Goal: Information Seeking & Learning: Learn about a topic

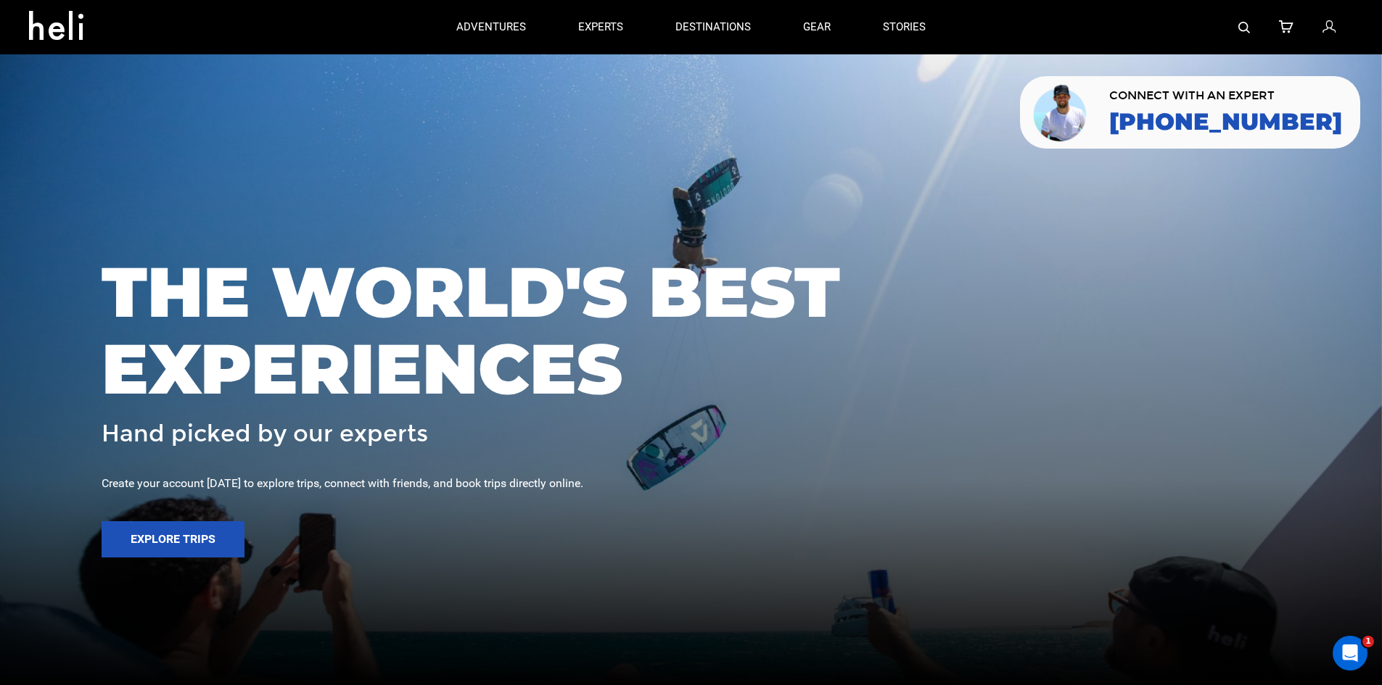
click at [1246, 24] on img at bounding box center [1244, 28] width 12 height 12
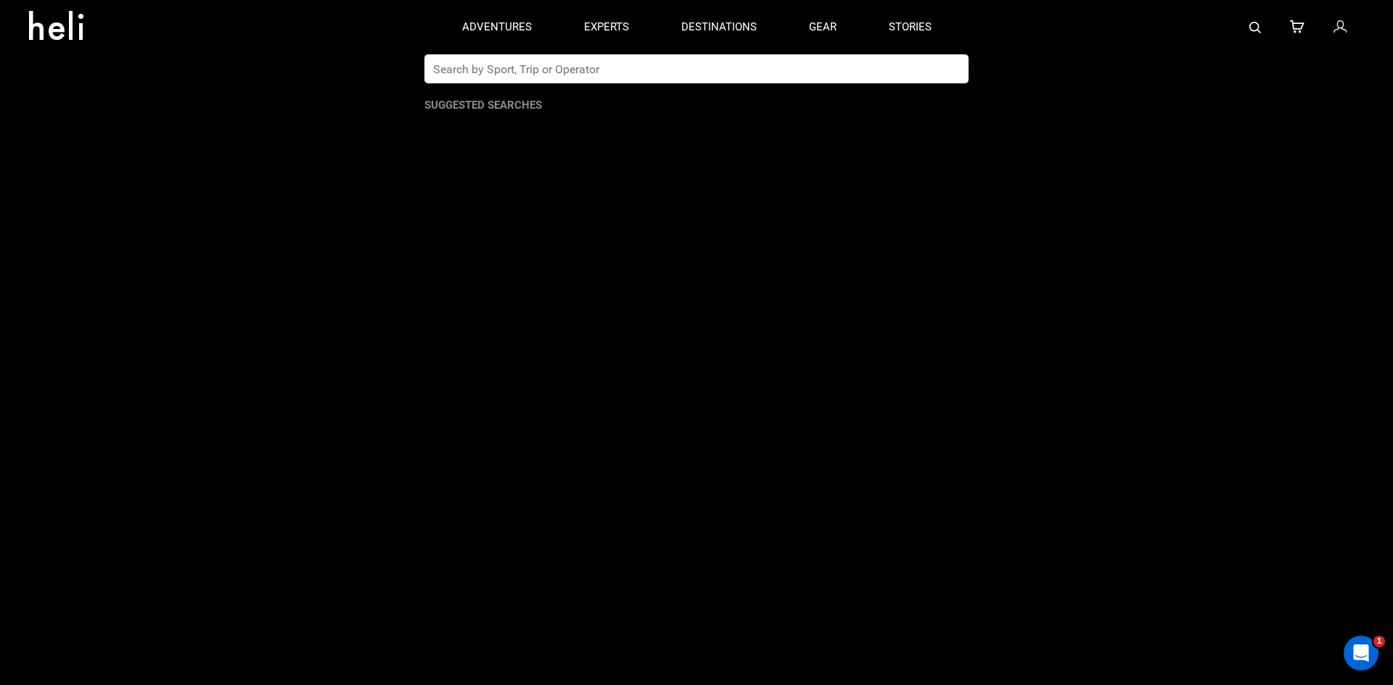
click at [591, 79] on input "text" at bounding box center [681, 68] width 514 height 29
click at [589, 78] on input "coast range bike" at bounding box center [681, 68] width 514 height 29
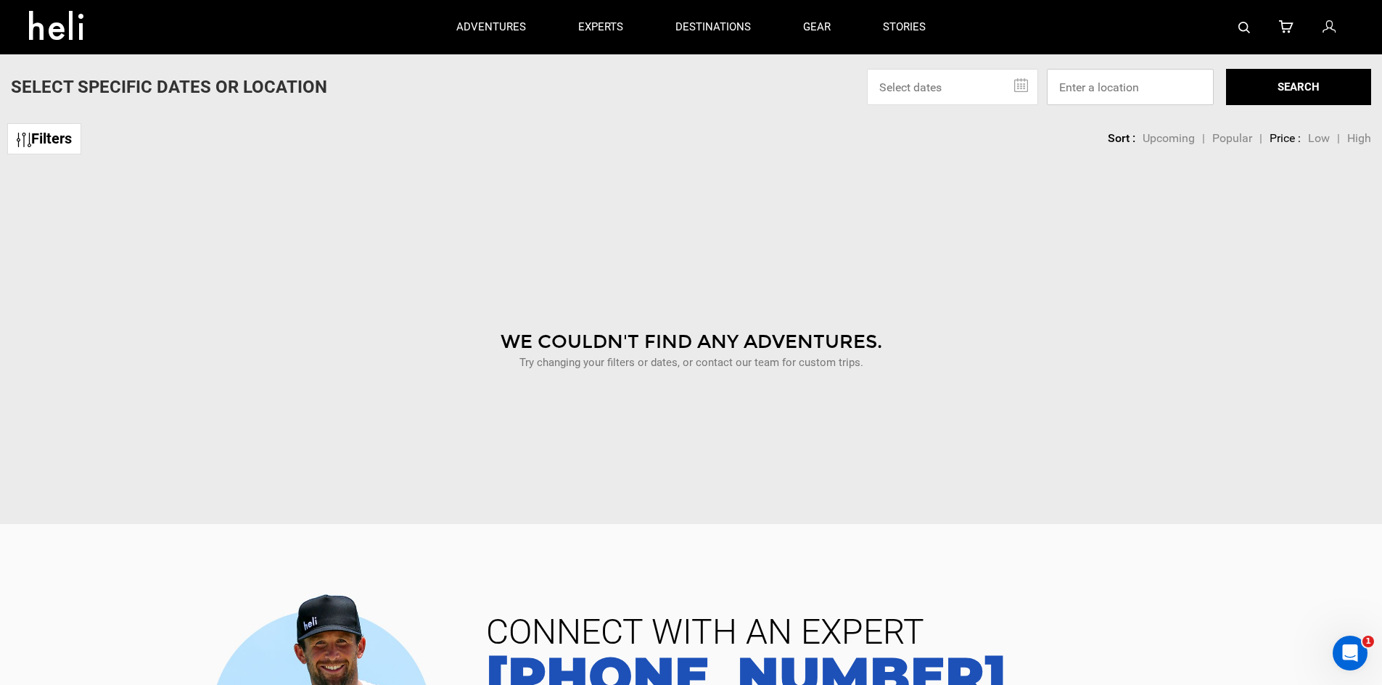
click at [1079, 83] on input at bounding box center [1130, 87] width 167 height 36
click at [1238, 24] on img at bounding box center [1244, 28] width 12 height 12
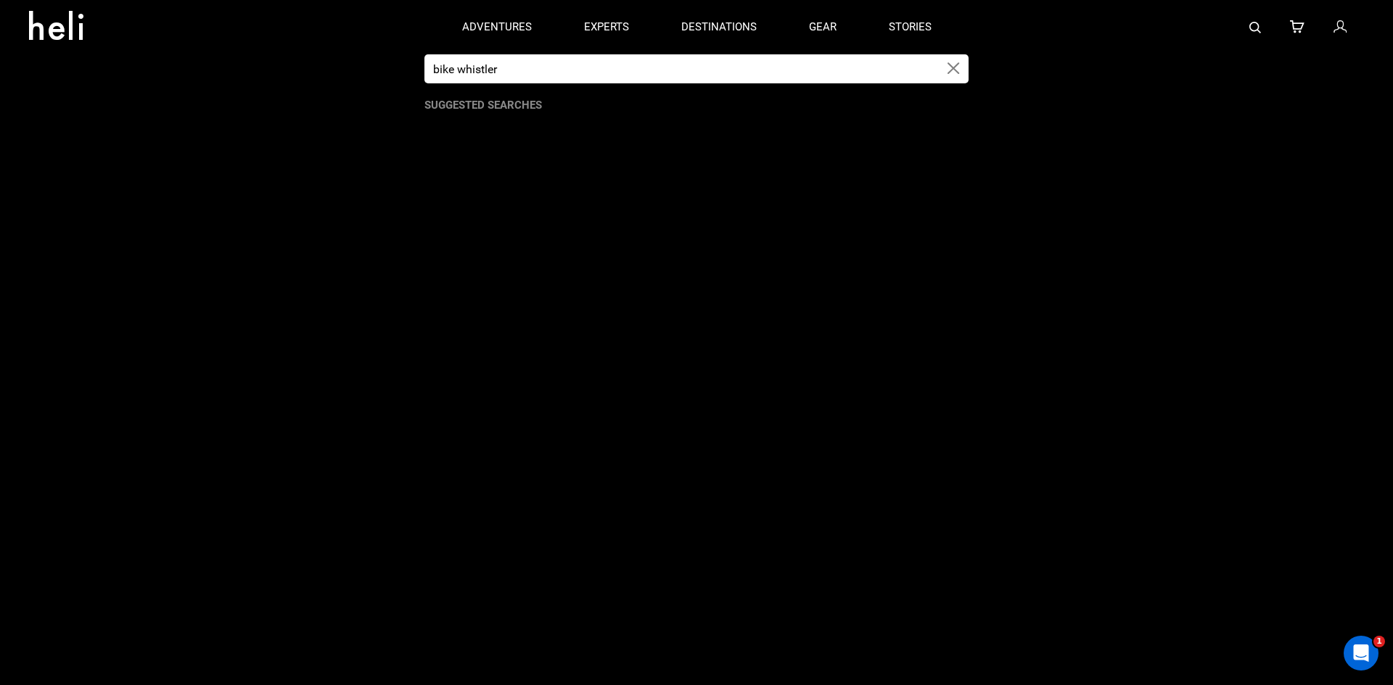
click at [560, 69] on input "bike whistler" at bounding box center [681, 68] width 514 height 29
type input "coast range"
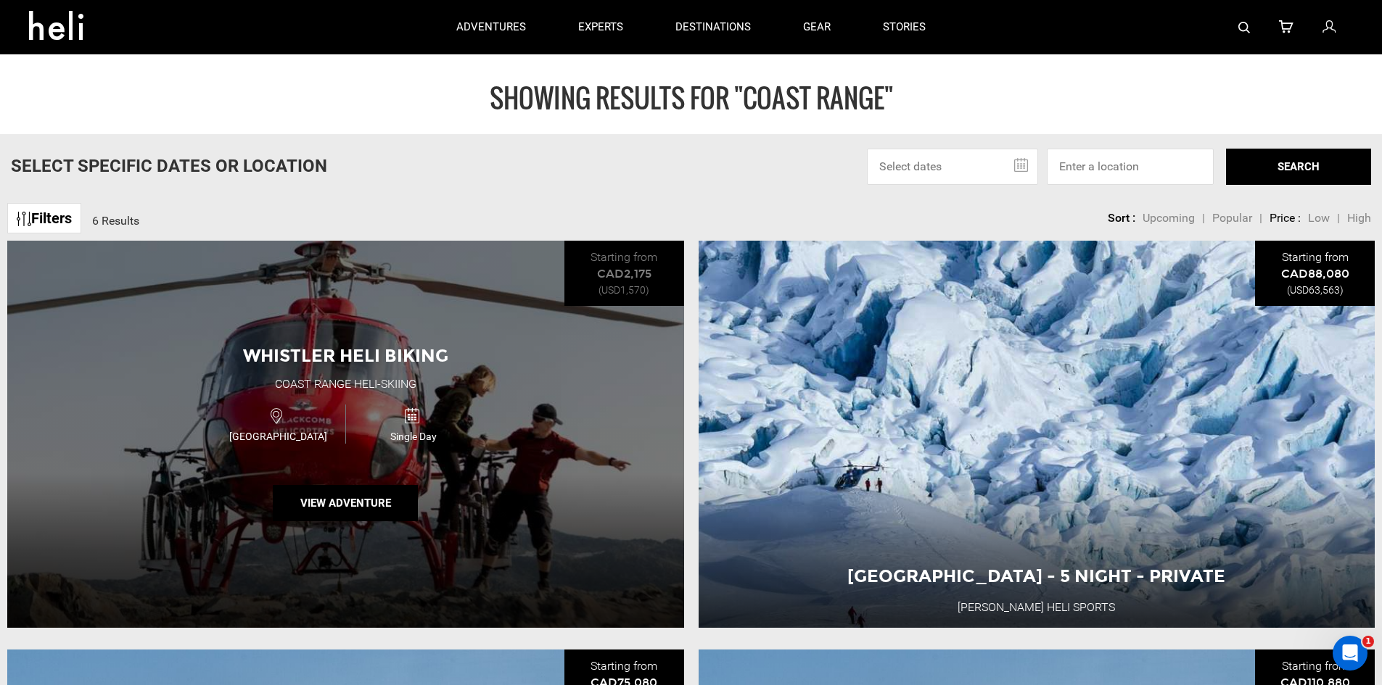
click at [324, 355] on span "Whistler Heli Biking" at bounding box center [345, 355] width 205 height 21
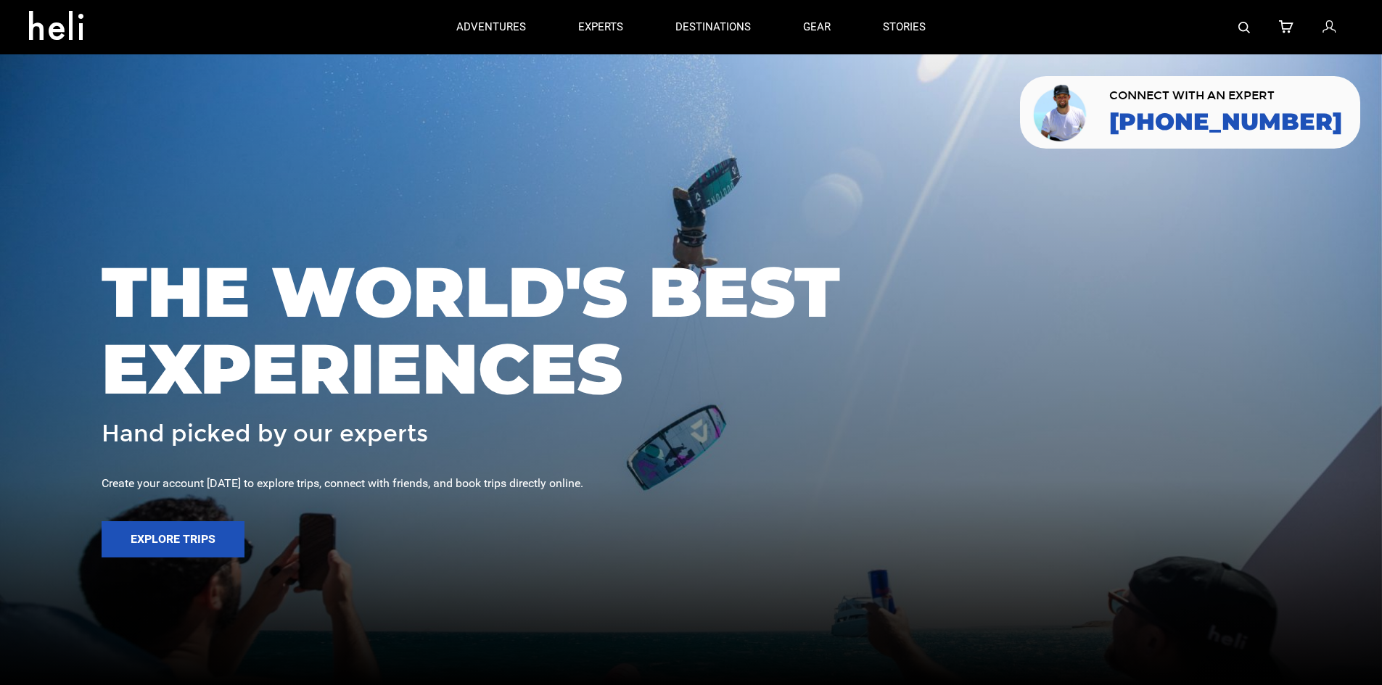
click at [1242, 25] on img at bounding box center [1244, 28] width 12 height 12
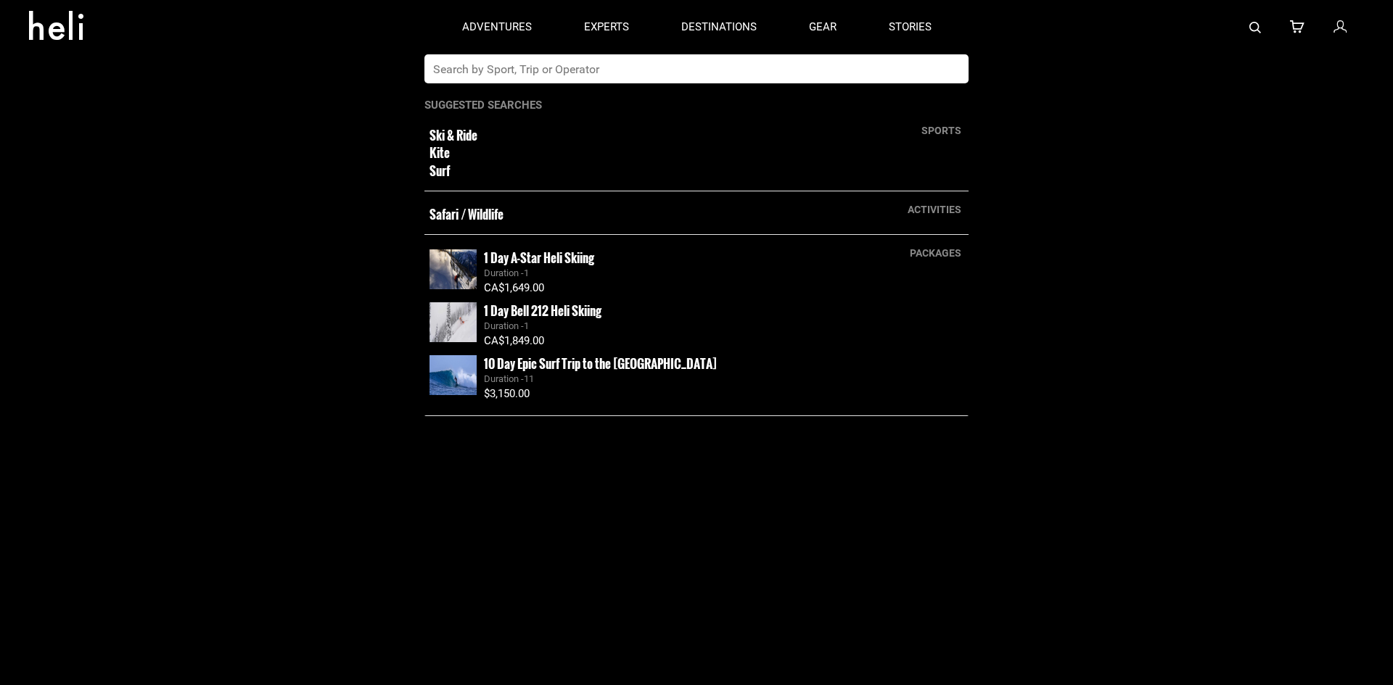
click at [688, 71] on input "text" at bounding box center [681, 68] width 514 height 29
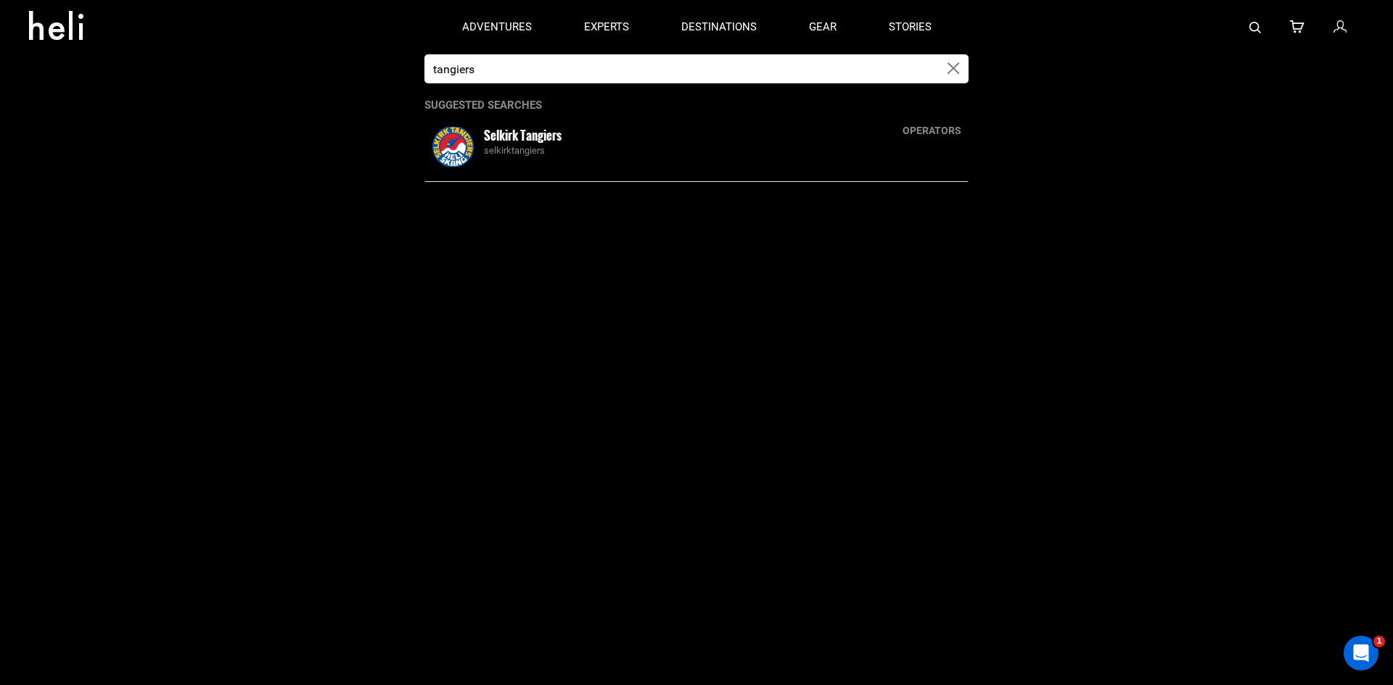
type input "tangiers"
click at [514, 138] on small "Selkirk Tangiers" at bounding box center [523, 135] width 78 height 18
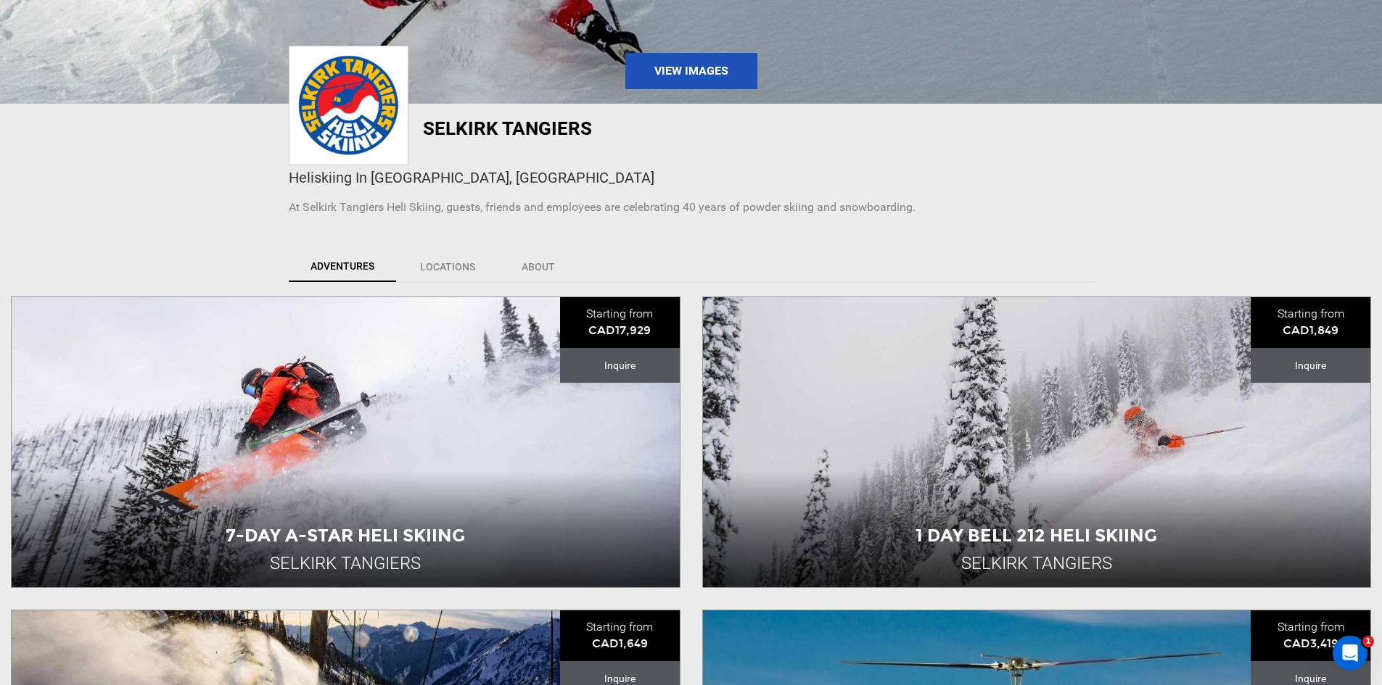
scroll to position [363, 0]
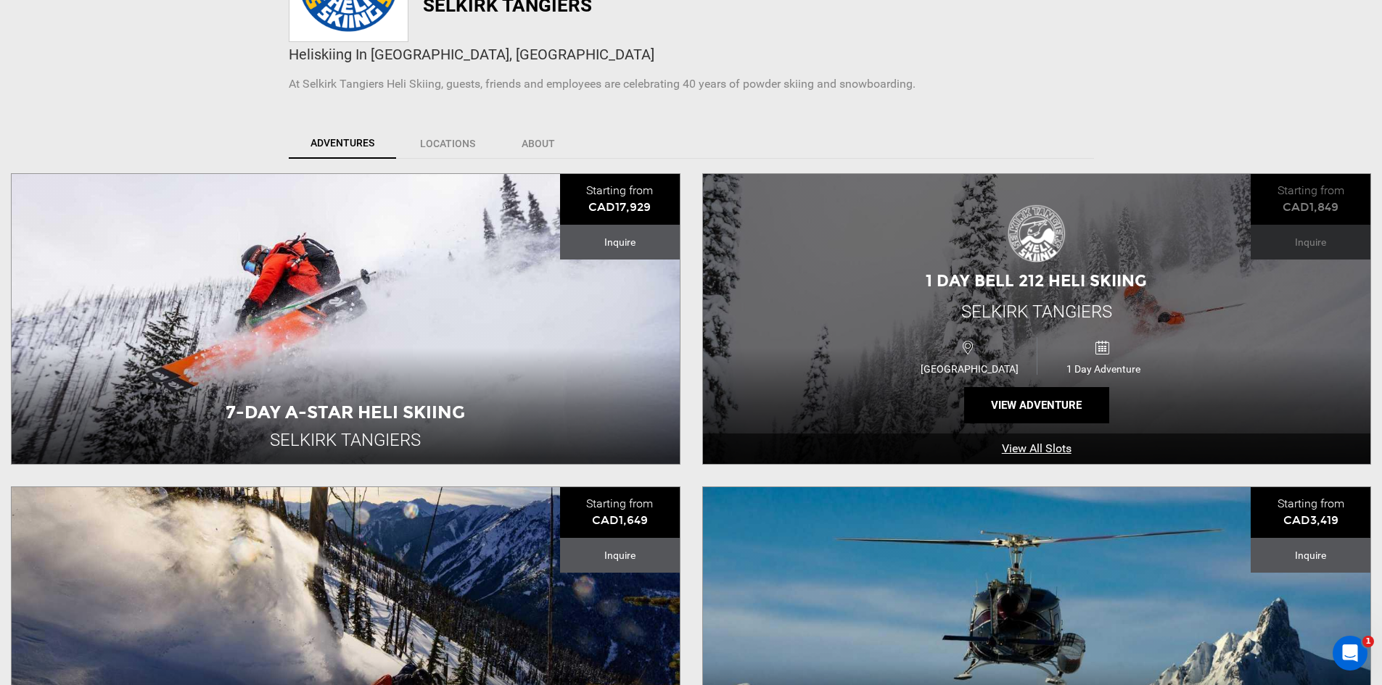
click at [894, 250] on div "1 Day Bell 212 Heli Skiing Selkirk Tangiers [GEOGRAPHIC_DATA] 1 Day Adventure V…" at bounding box center [1037, 319] width 668 height 290
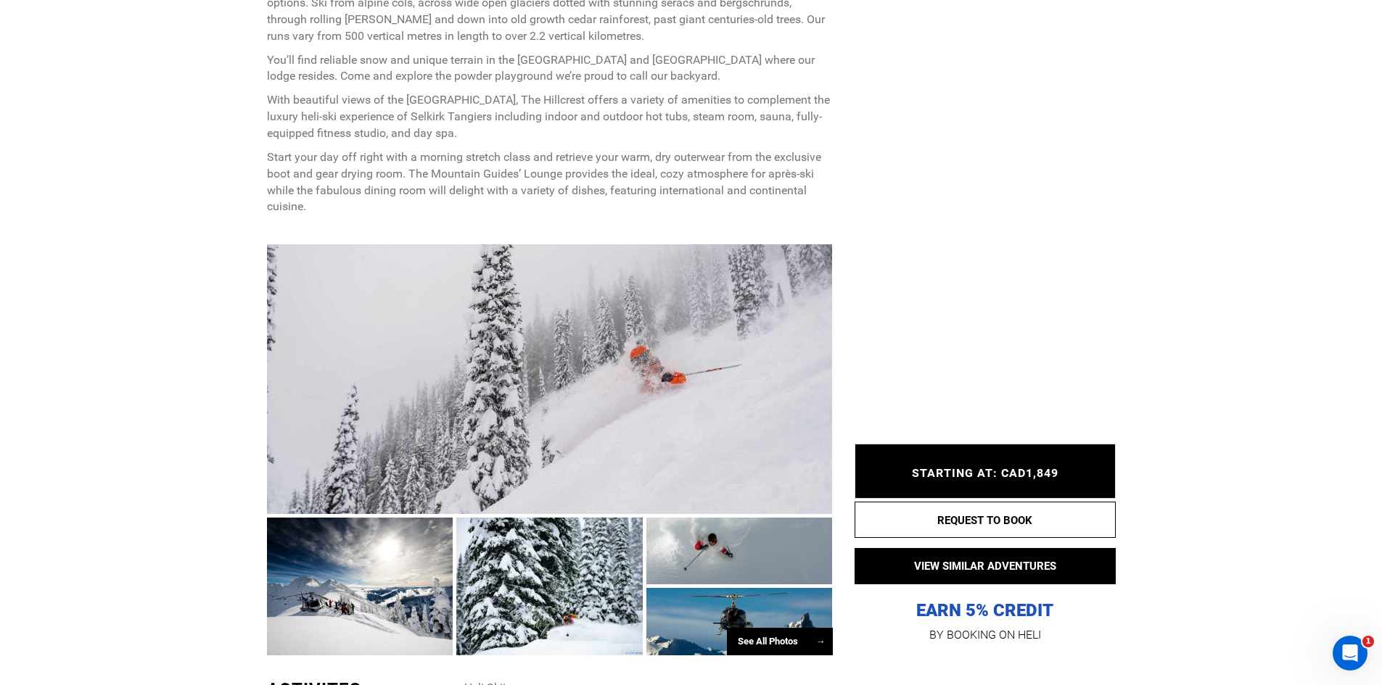
scroll to position [798, 0]
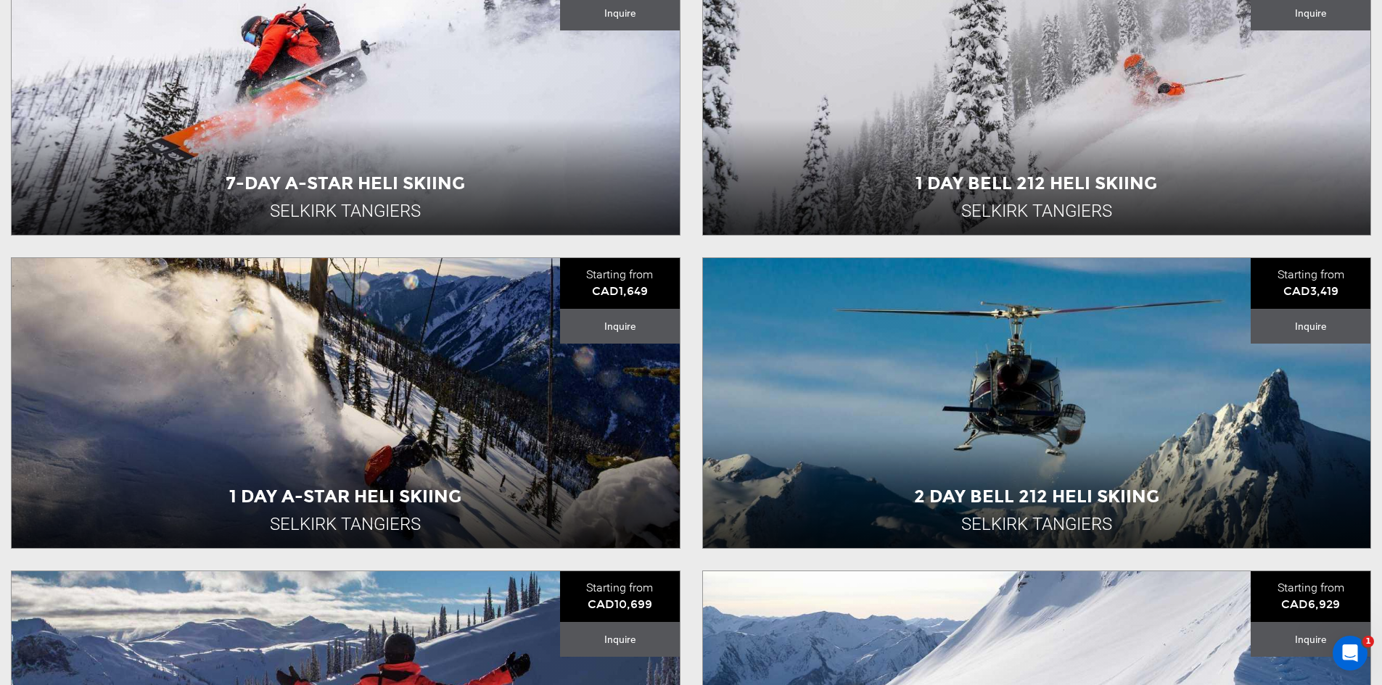
scroll to position [653, 0]
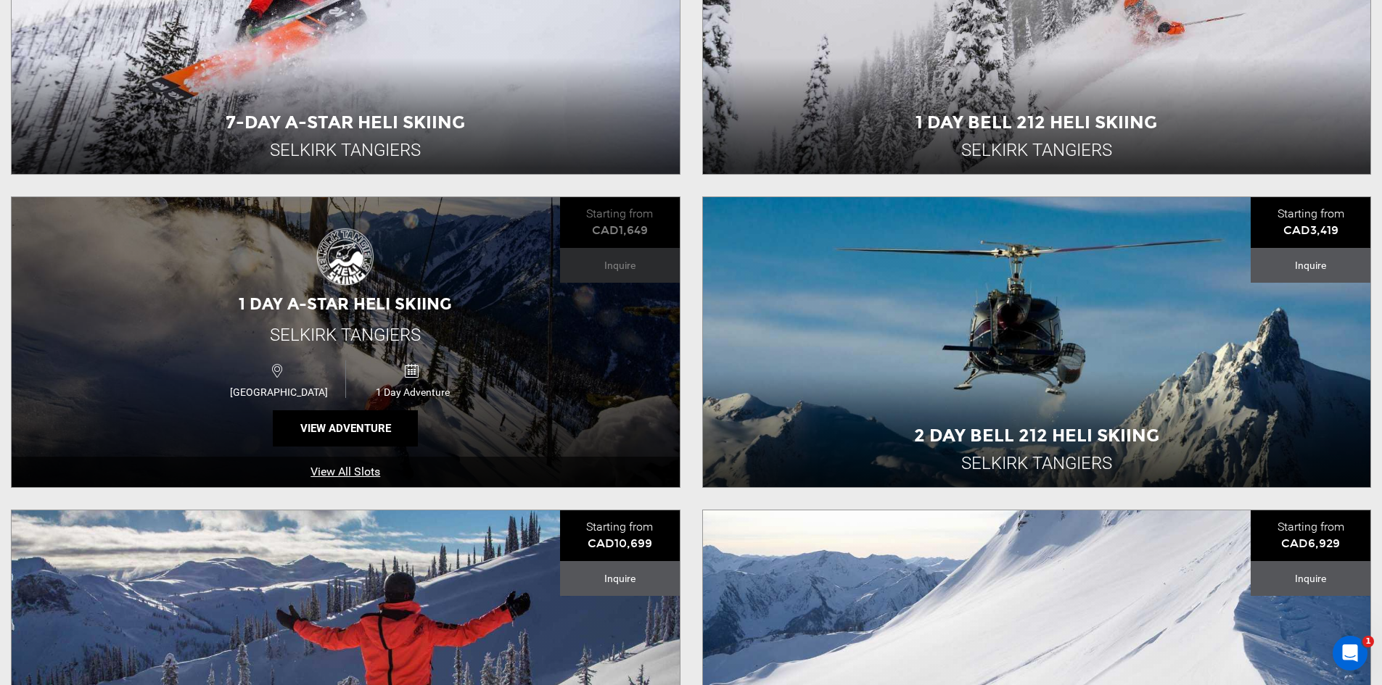
click at [160, 294] on div "1 Day A-Star Heli Skiing Selkirk Tangiers [GEOGRAPHIC_DATA] 1 Day Adventure Vie…" at bounding box center [346, 342] width 668 height 290
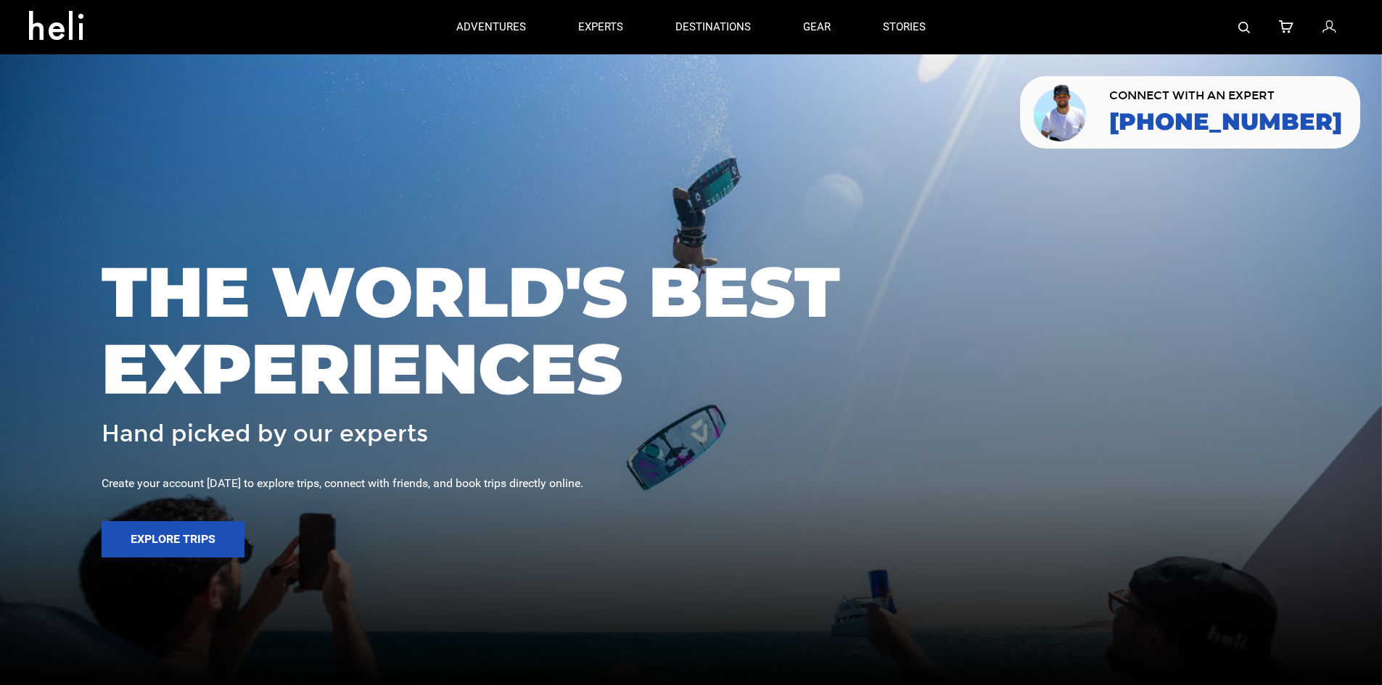
click at [1235, 25] on div at bounding box center [1152, 27] width 401 height 54
click at [1240, 25] on img at bounding box center [1244, 28] width 12 height 12
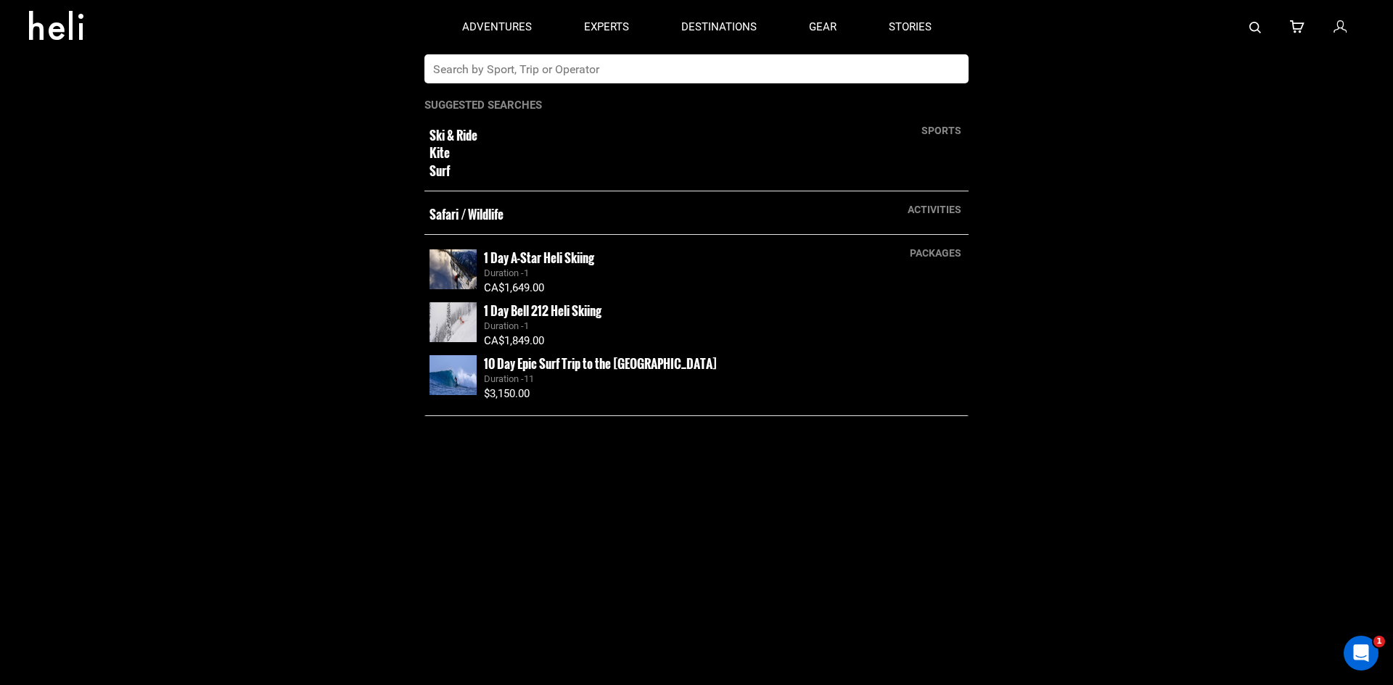
click at [548, 62] on input "text" at bounding box center [681, 68] width 514 height 29
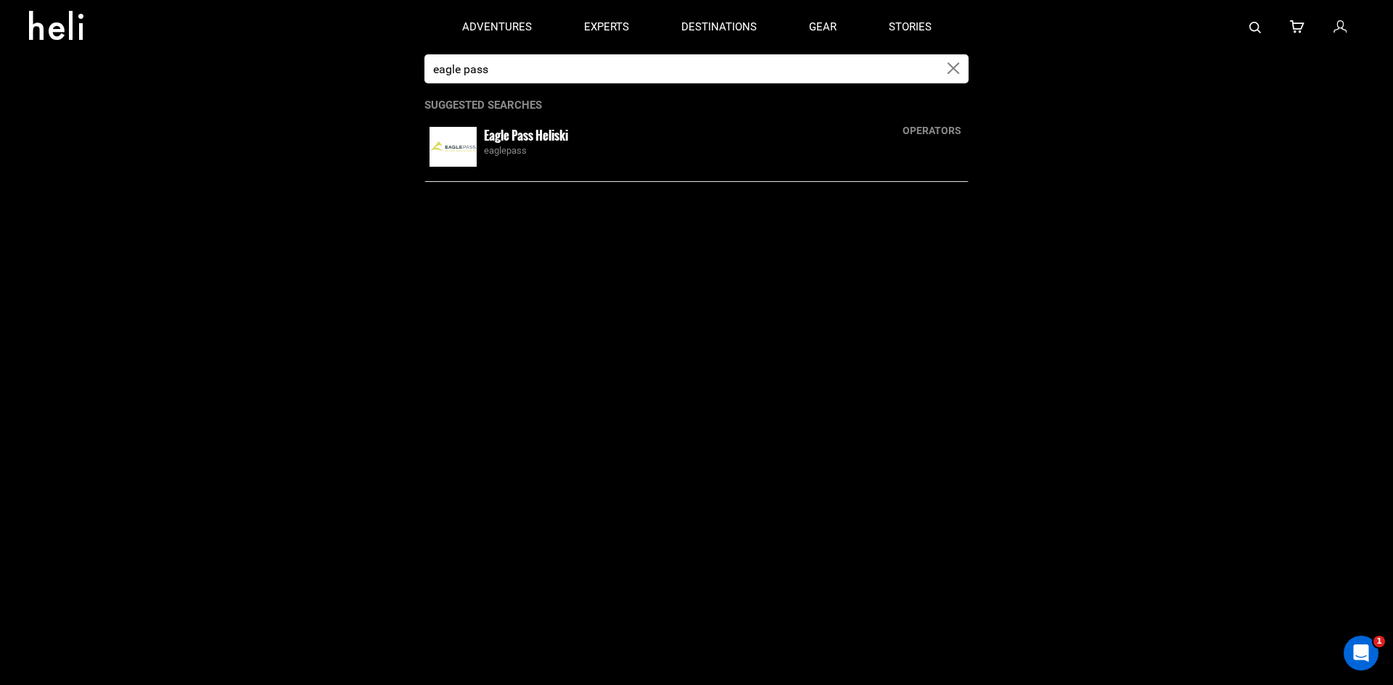
type input "eagle pass"
click at [527, 144] on div "Eagle Pass Heliski eaglepass" at bounding box center [723, 142] width 479 height 31
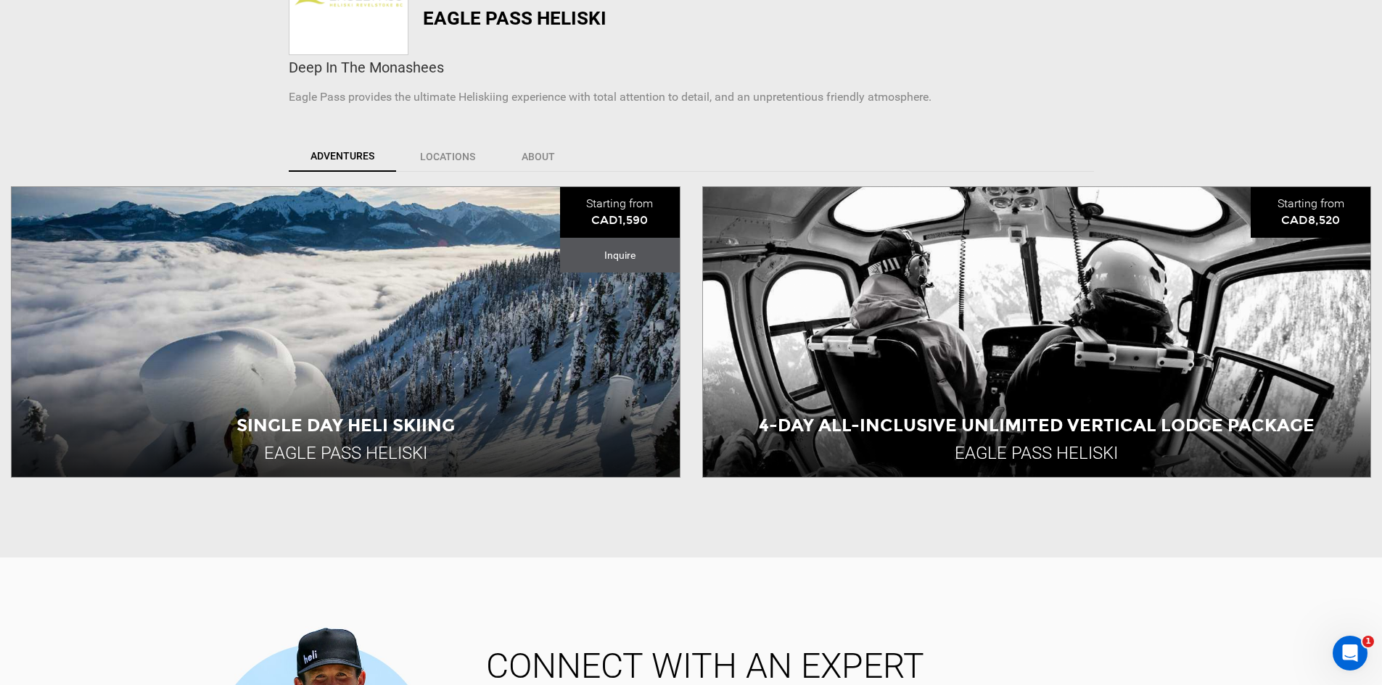
scroll to position [363, 0]
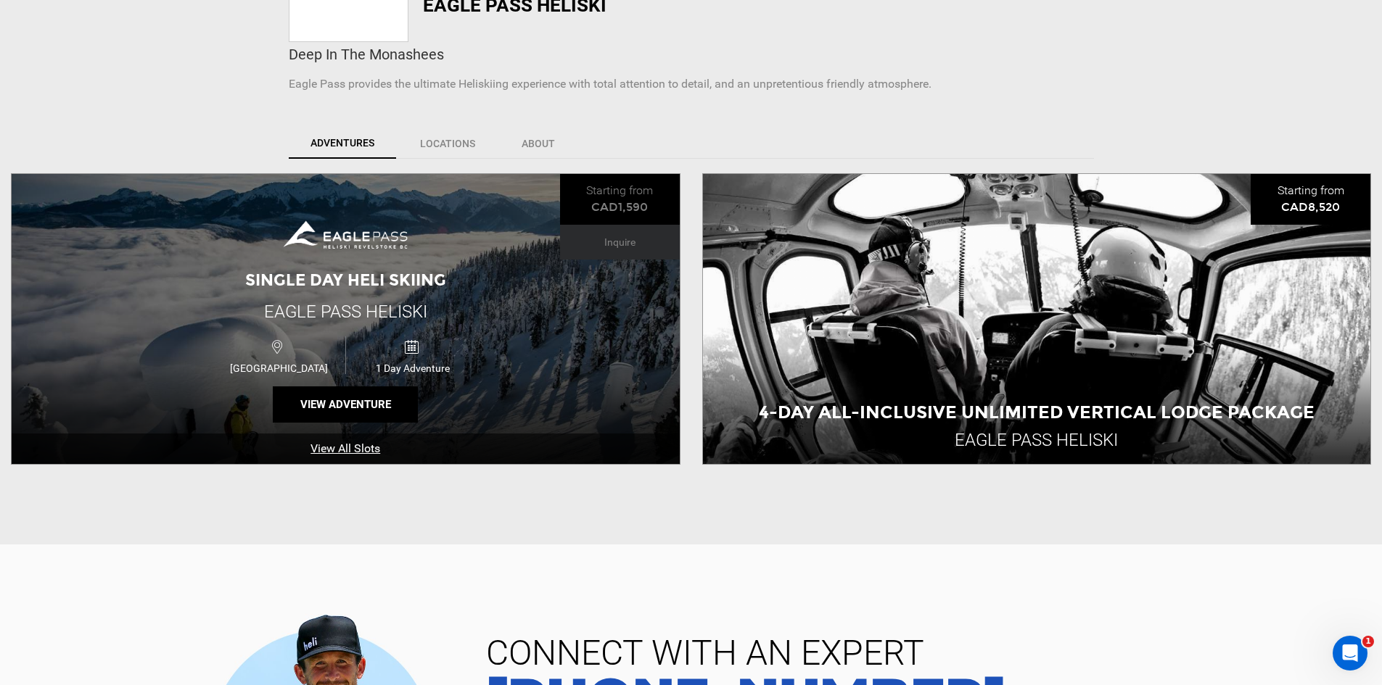
click at [413, 271] on span "Single Day Heli Skiing" at bounding box center [345, 281] width 201 height 20
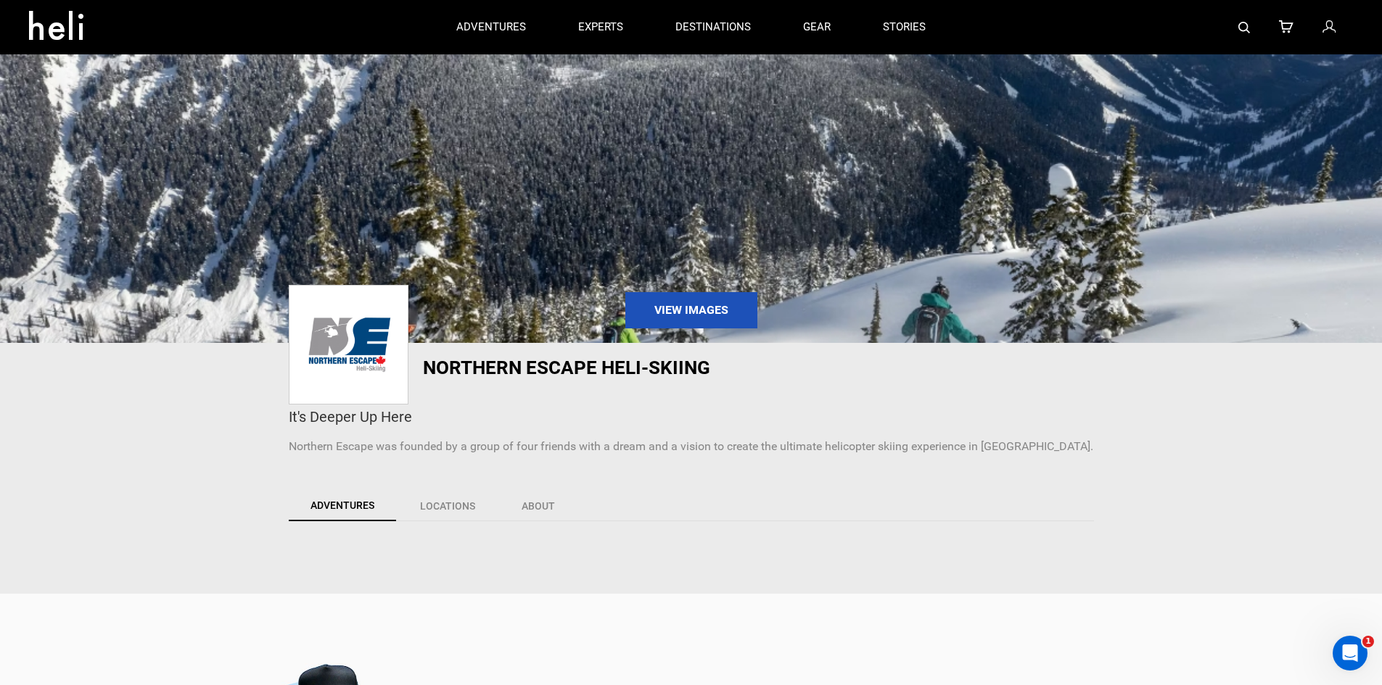
scroll to position [363, 0]
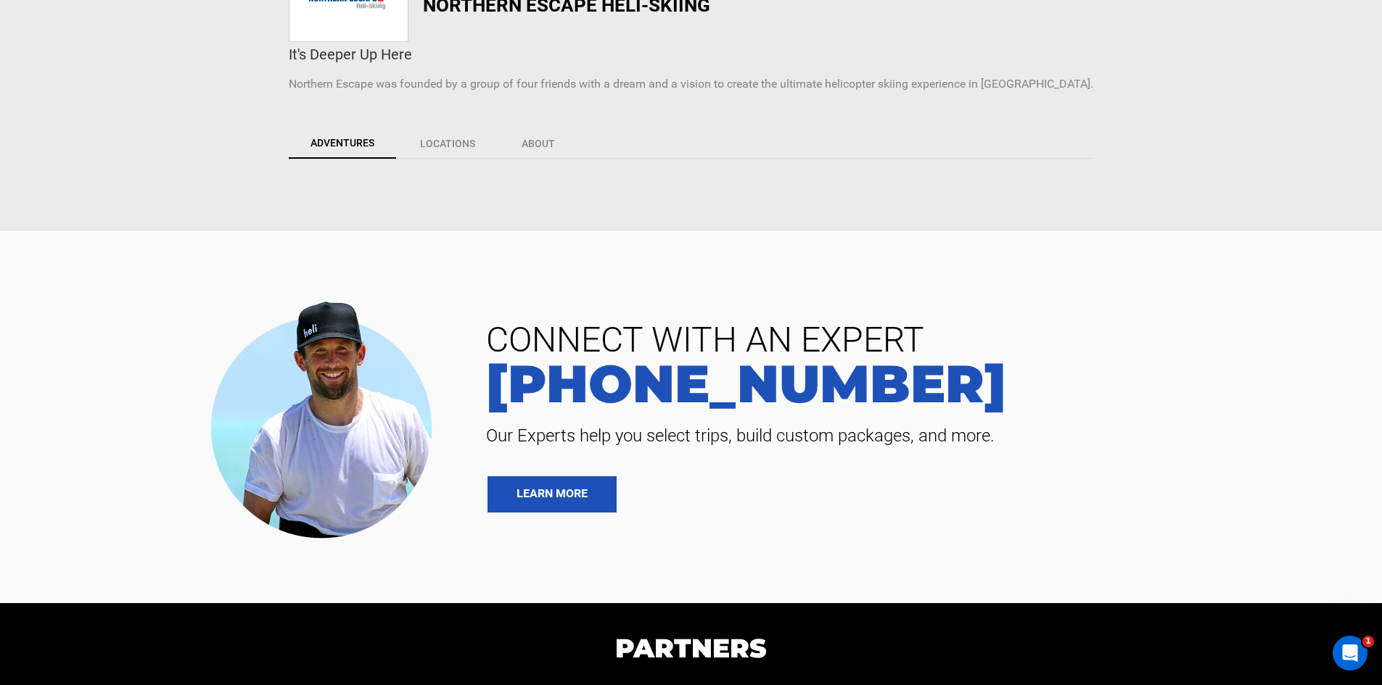
click at [361, 140] on link "Adventures" at bounding box center [342, 143] width 107 height 30
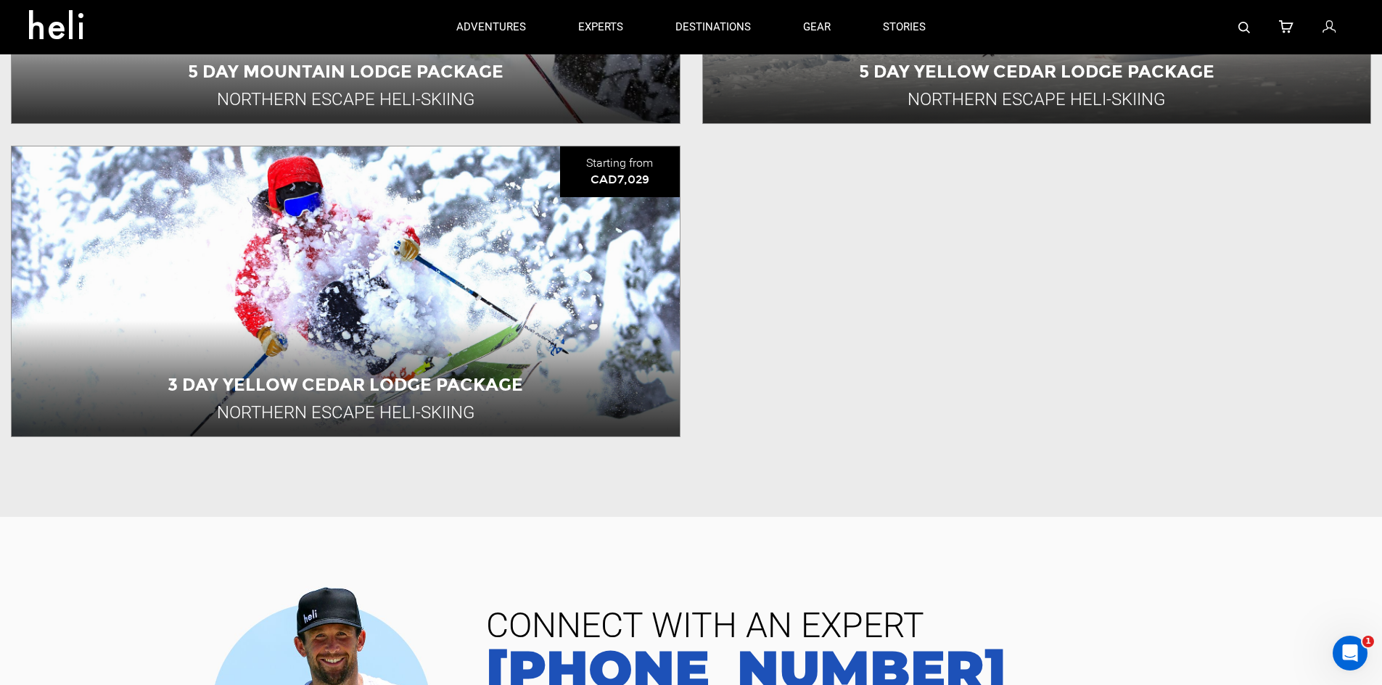
scroll to position [1886, 0]
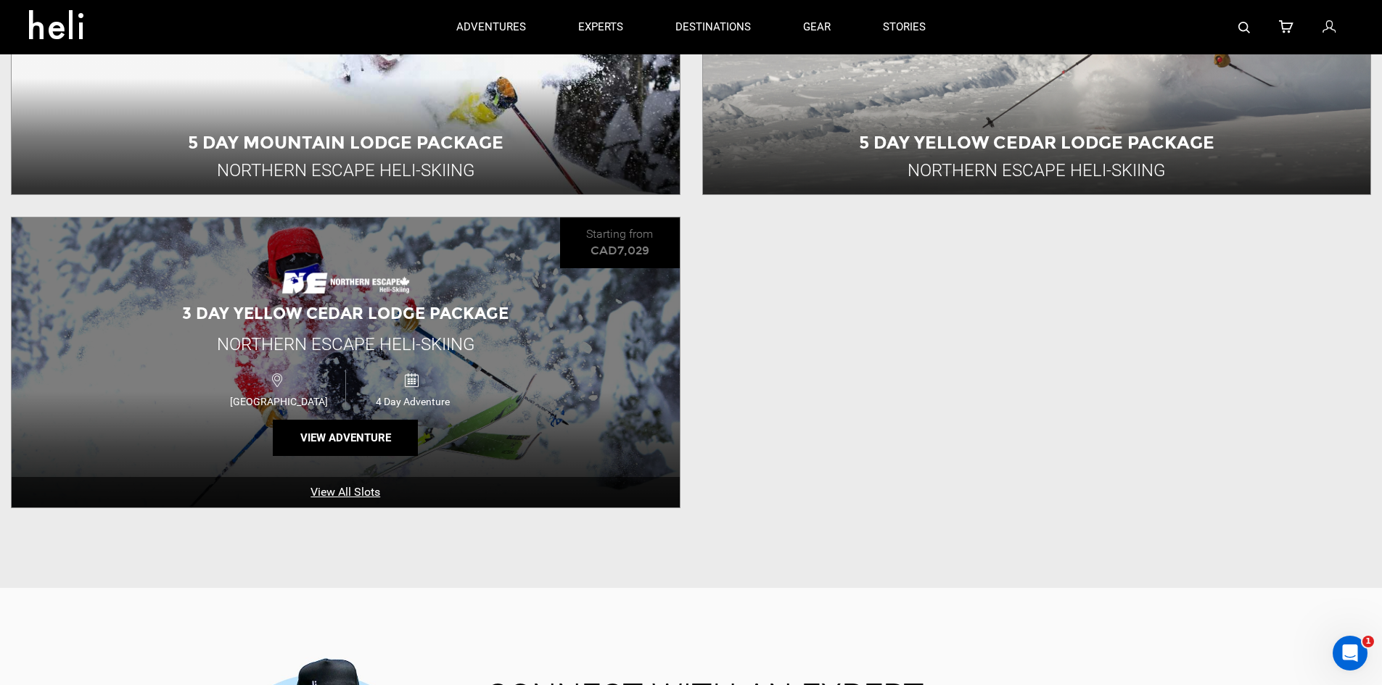
click at [332, 279] on img at bounding box center [345, 277] width 131 height 36
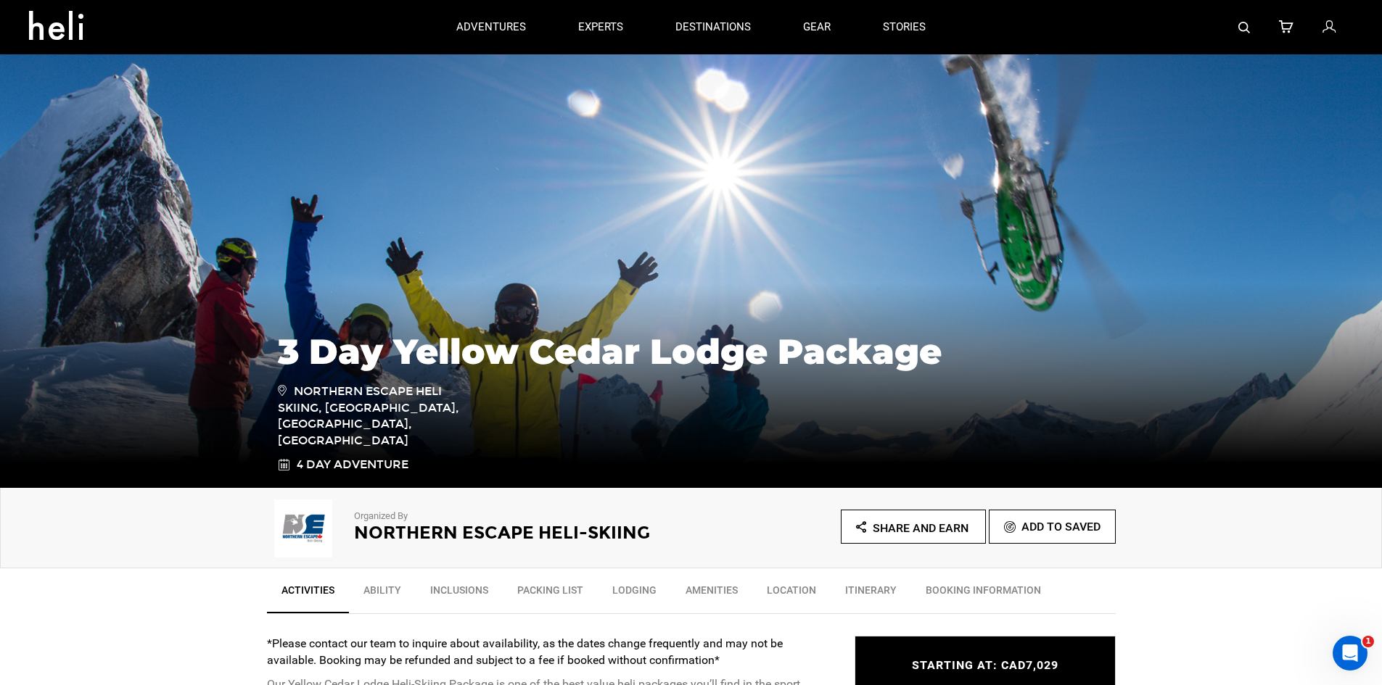
click at [1243, 26] on img at bounding box center [1244, 28] width 12 height 12
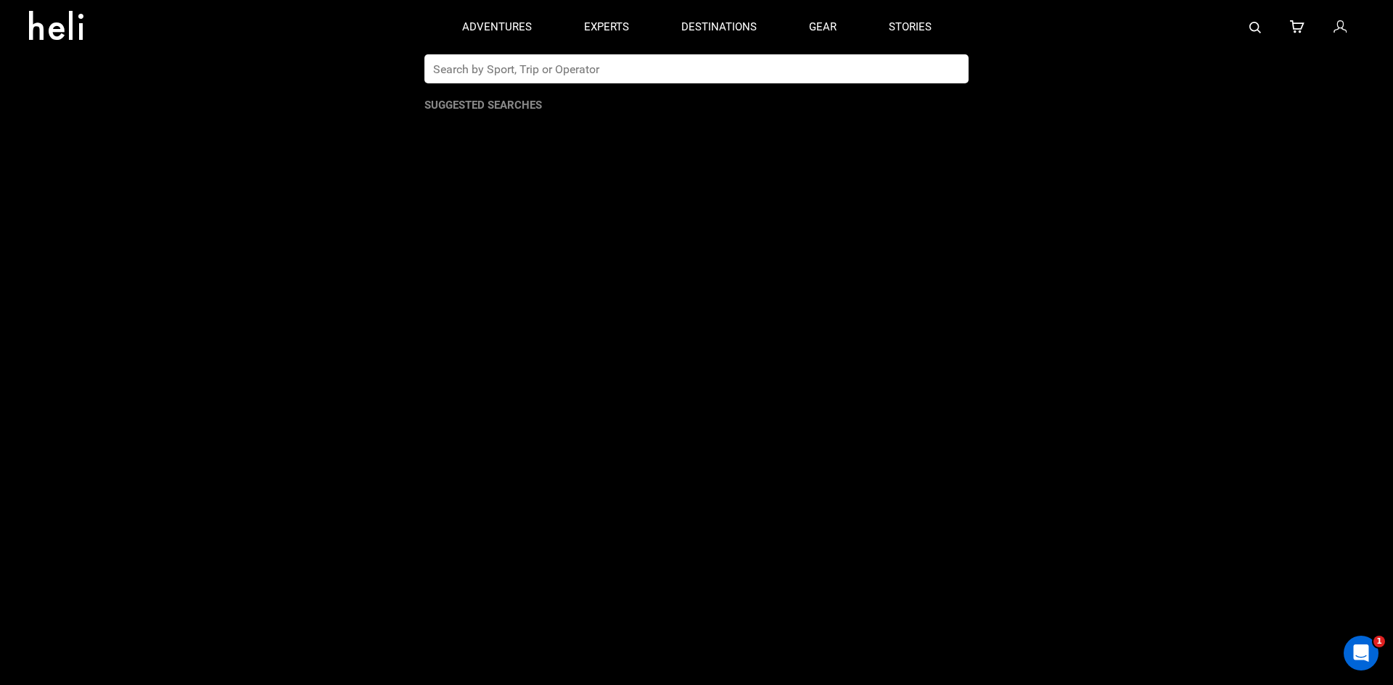
click at [545, 61] on input "text" at bounding box center [681, 68] width 514 height 29
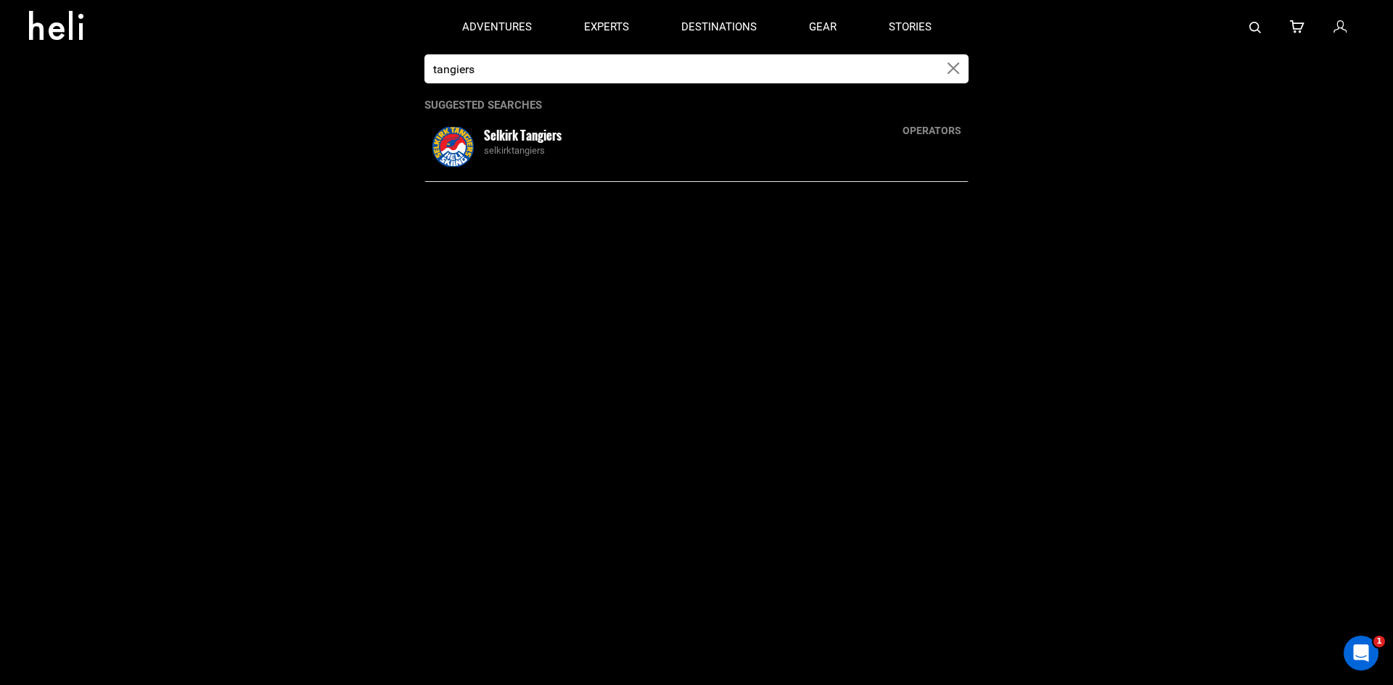
type input "tangiers"
click at [553, 138] on small "Selkirk Tangiers" at bounding box center [523, 135] width 78 height 18
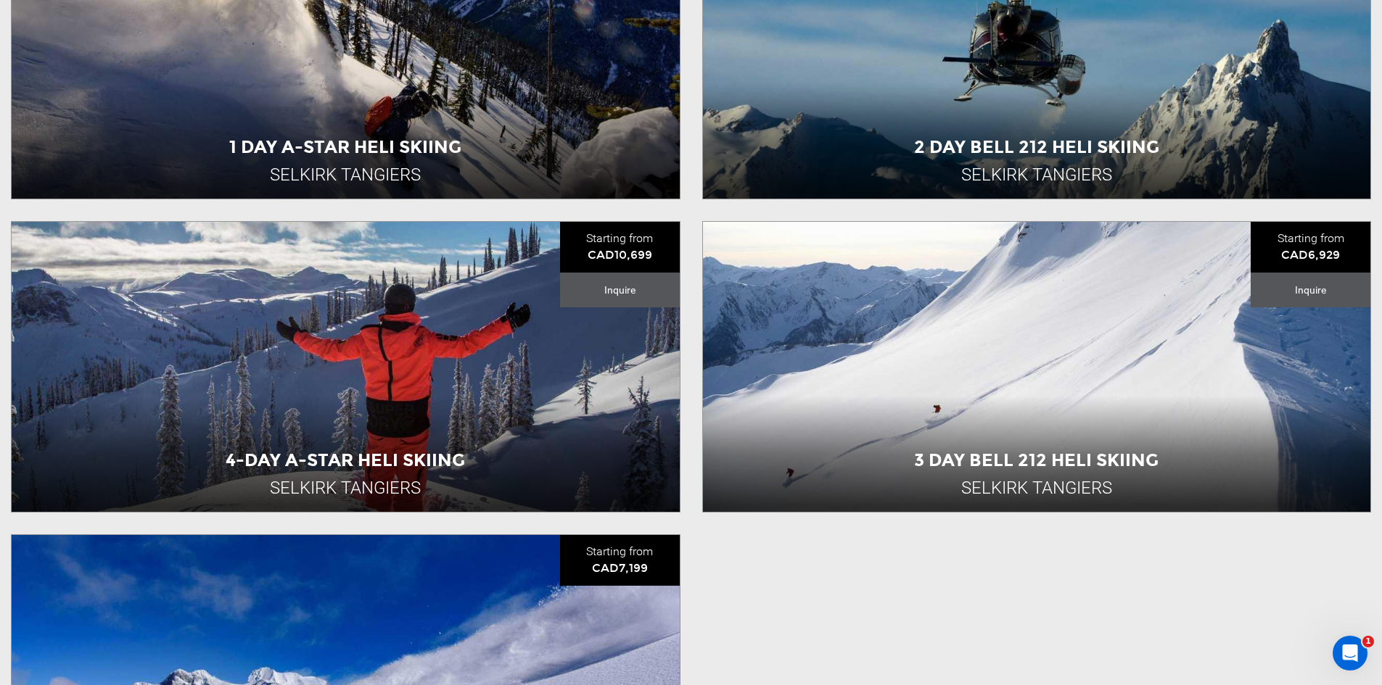
scroll to position [943, 0]
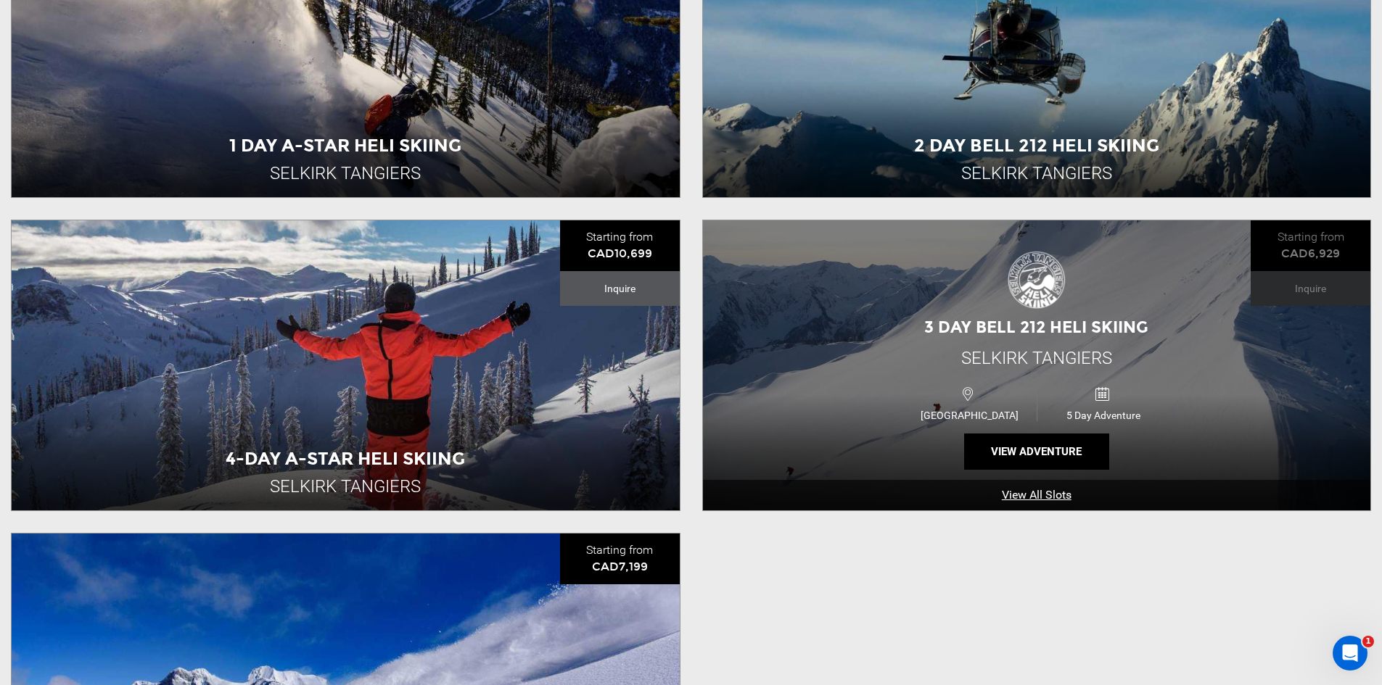
click at [930, 297] on div "3 Day Bell 212 Heli Skiing Selkirk Tangiers Canada 5 Day Adventure View Adventu…" at bounding box center [1037, 366] width 668 height 290
